Goal: Information Seeking & Learning: Learn about a topic

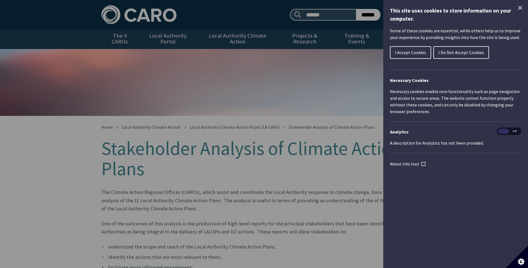
click at [521, 9] on icon "Close Cookie Control" at bounding box center [520, 8] width 4 height 4
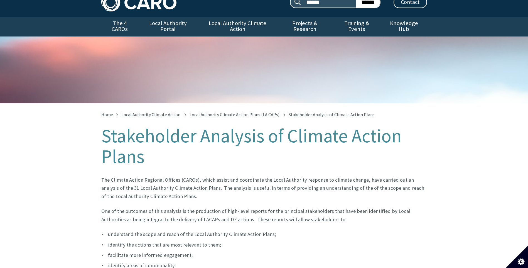
scroll to position [40, 0]
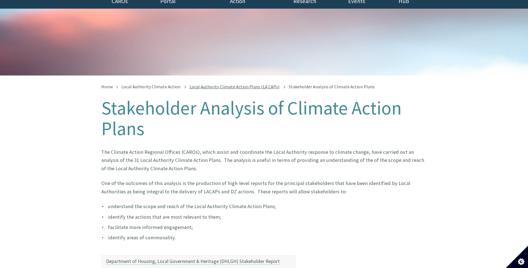
click at [233, 84] on link "Local Authority Climate Action Plans (LA CAPs)" at bounding box center [235, 87] width 90 height 6
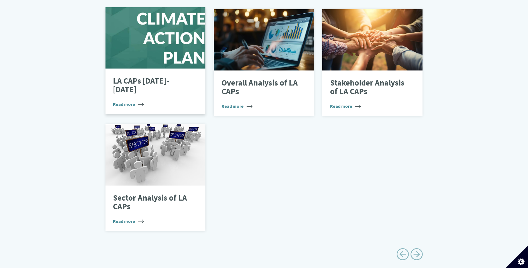
scroll to position [334, 0]
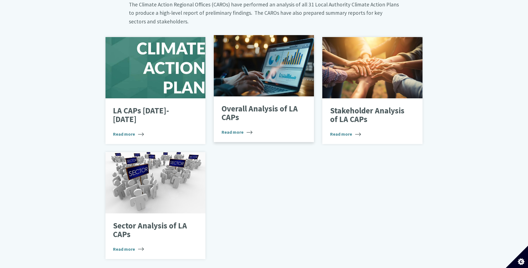
click at [269, 104] on p "Overall Analysis of LA CAPs" at bounding box center [260, 113] width 77 height 18
